Goal: Find specific page/section: Find specific page/section

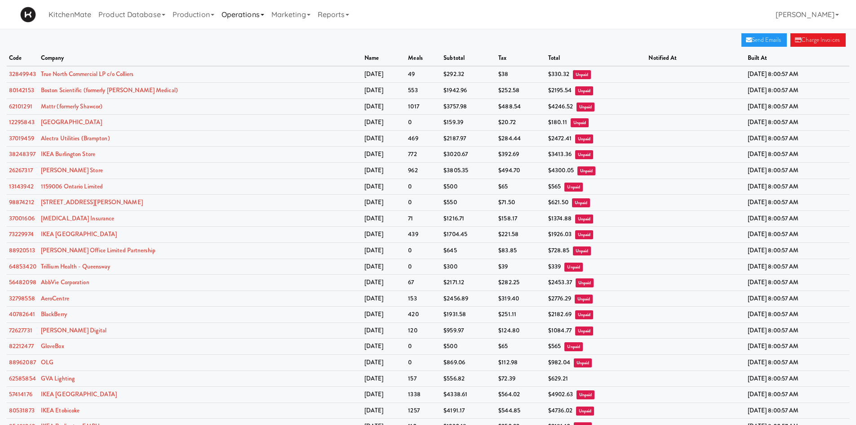
click at [255, 16] on link "Operations" at bounding box center [243, 14] width 50 height 29
click at [294, 18] on link "Marketing" at bounding box center [291, 14] width 46 height 29
click at [260, 15] on link "Operations" at bounding box center [243, 14] width 50 height 29
click at [266, 55] on link "Companies" at bounding box center [254, 55] width 72 height 16
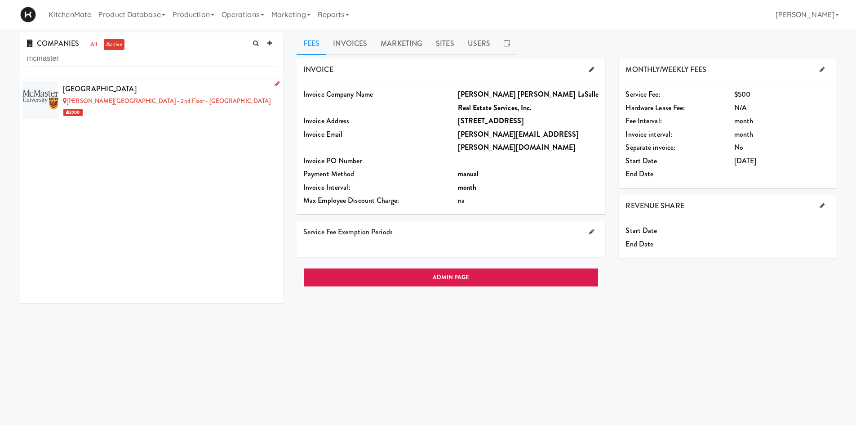
type input "mcmaster"
click at [153, 96] on div "[PERSON_NAME][GEOGRAPHIC_DATA] - 2nd Floor - [GEOGRAPHIC_DATA]" at bounding box center [170, 101] width 214 height 11
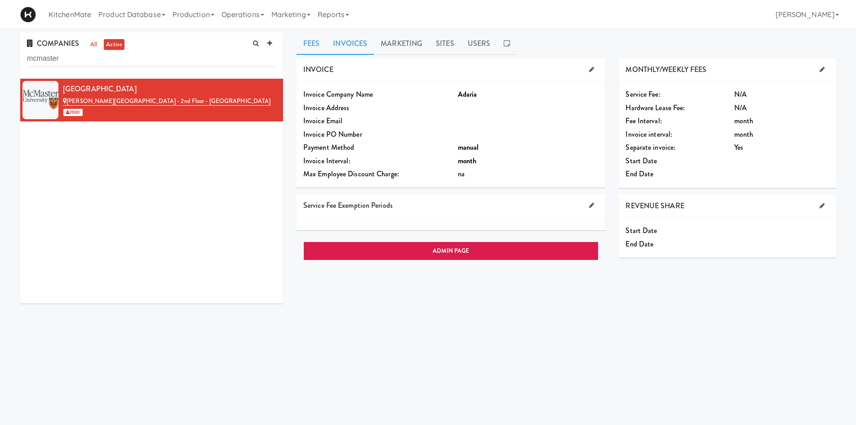
click at [353, 40] on link "Invoices" at bounding box center [350, 43] width 48 height 22
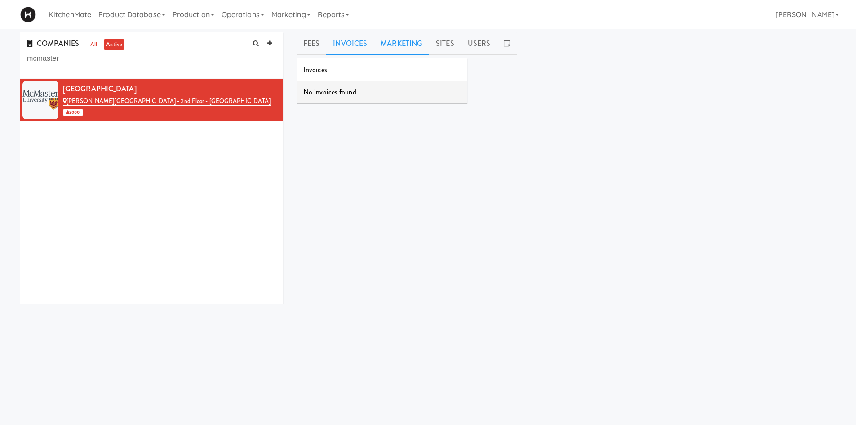
click at [394, 40] on link "Marketing" at bounding box center [401, 43] width 55 height 22
click at [440, 40] on link "Sites" at bounding box center [445, 43] width 32 height 22
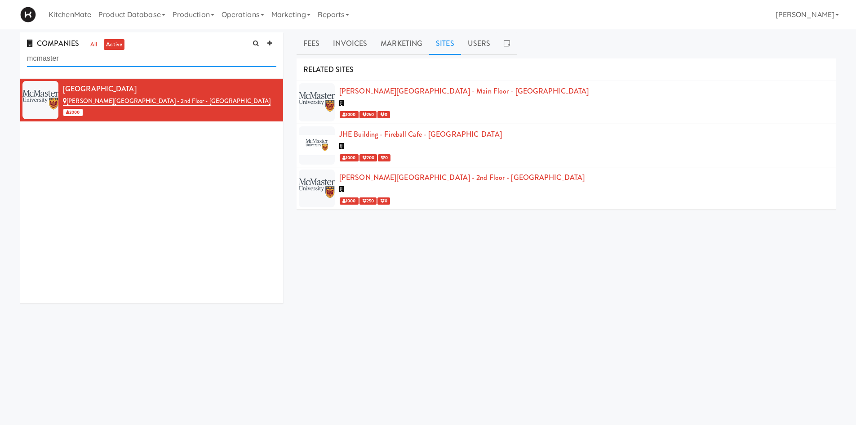
click at [251, 54] on input "mcmaster" at bounding box center [151, 58] width 249 height 17
click at [178, 57] on input "mcmaster" at bounding box center [151, 58] width 249 height 17
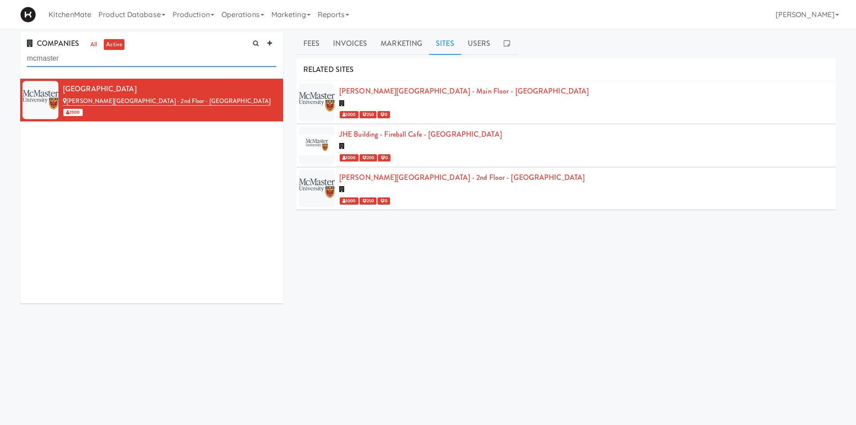
click at [178, 57] on input "mcmaster" at bounding box center [151, 58] width 249 height 17
click at [334, 15] on link "Reports" at bounding box center [333, 14] width 39 height 29
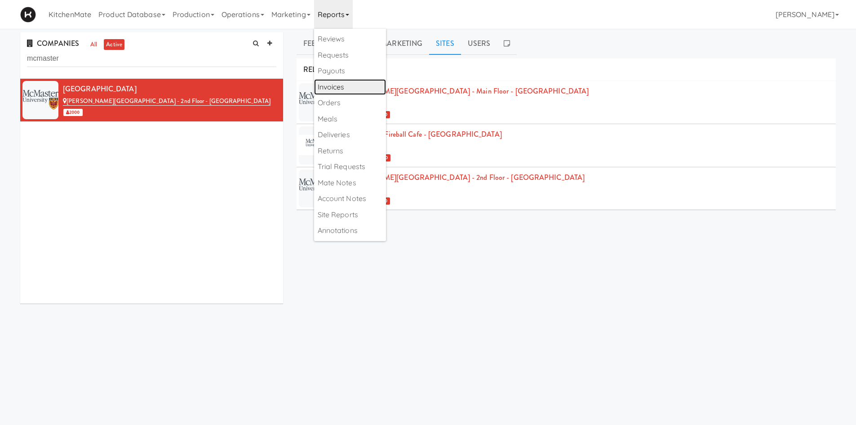
click at [354, 89] on link "Invoices" at bounding box center [350, 87] width 72 height 16
